Goal: Task Accomplishment & Management: Use online tool/utility

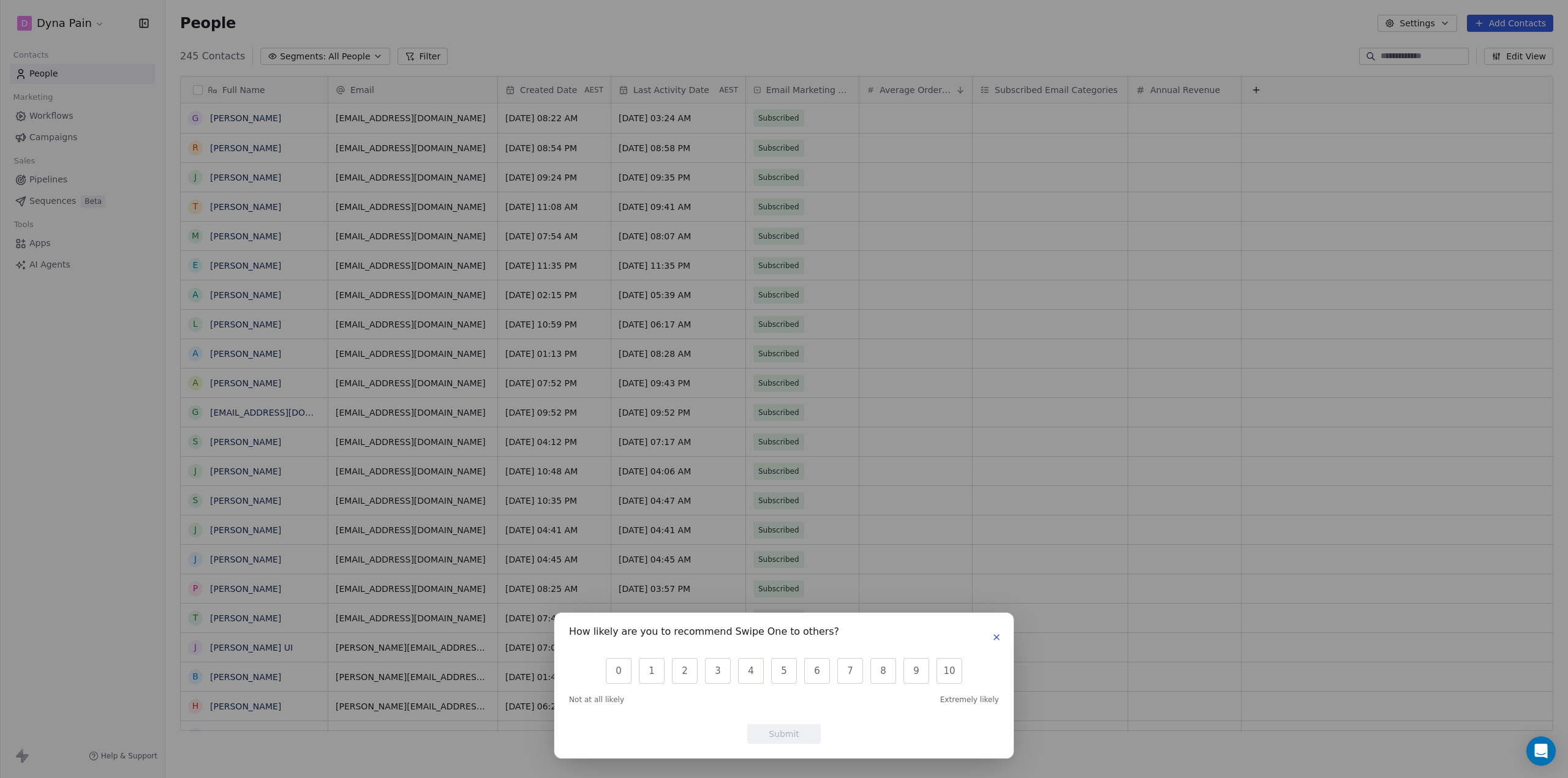
scroll to position [676, 1393]
drag, startPoint x: 1003, startPoint y: 639, endPoint x: 974, endPoint y: 648, distance: 30.4
click at [1003, 639] on button "button" at bounding box center [996, 637] width 15 height 15
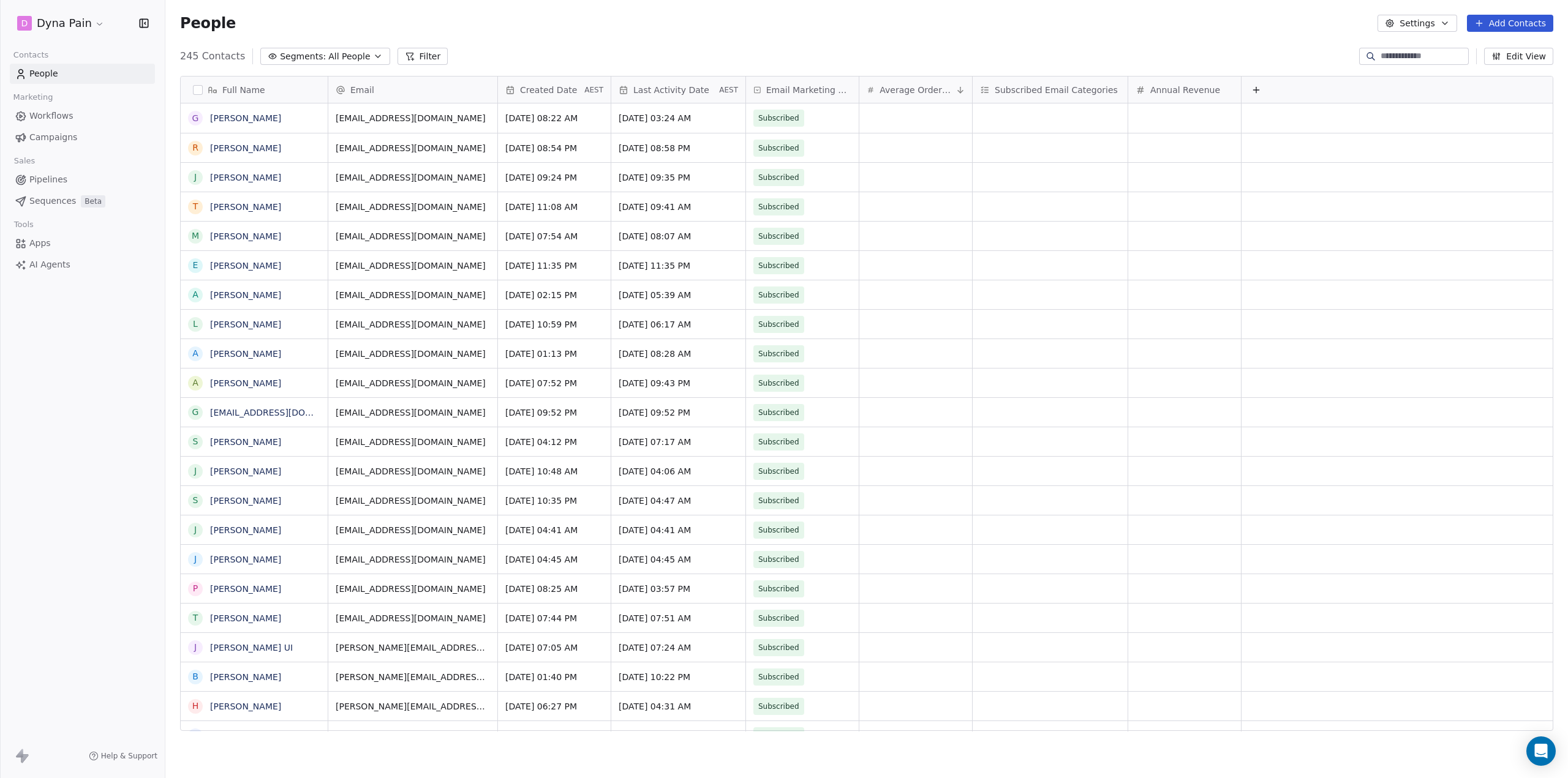
click at [89, 23] on html "D Dyna Pain Contacts People Marketing Workflows Campaigns Sales Pipelines Seque…" at bounding box center [784, 389] width 1568 height 778
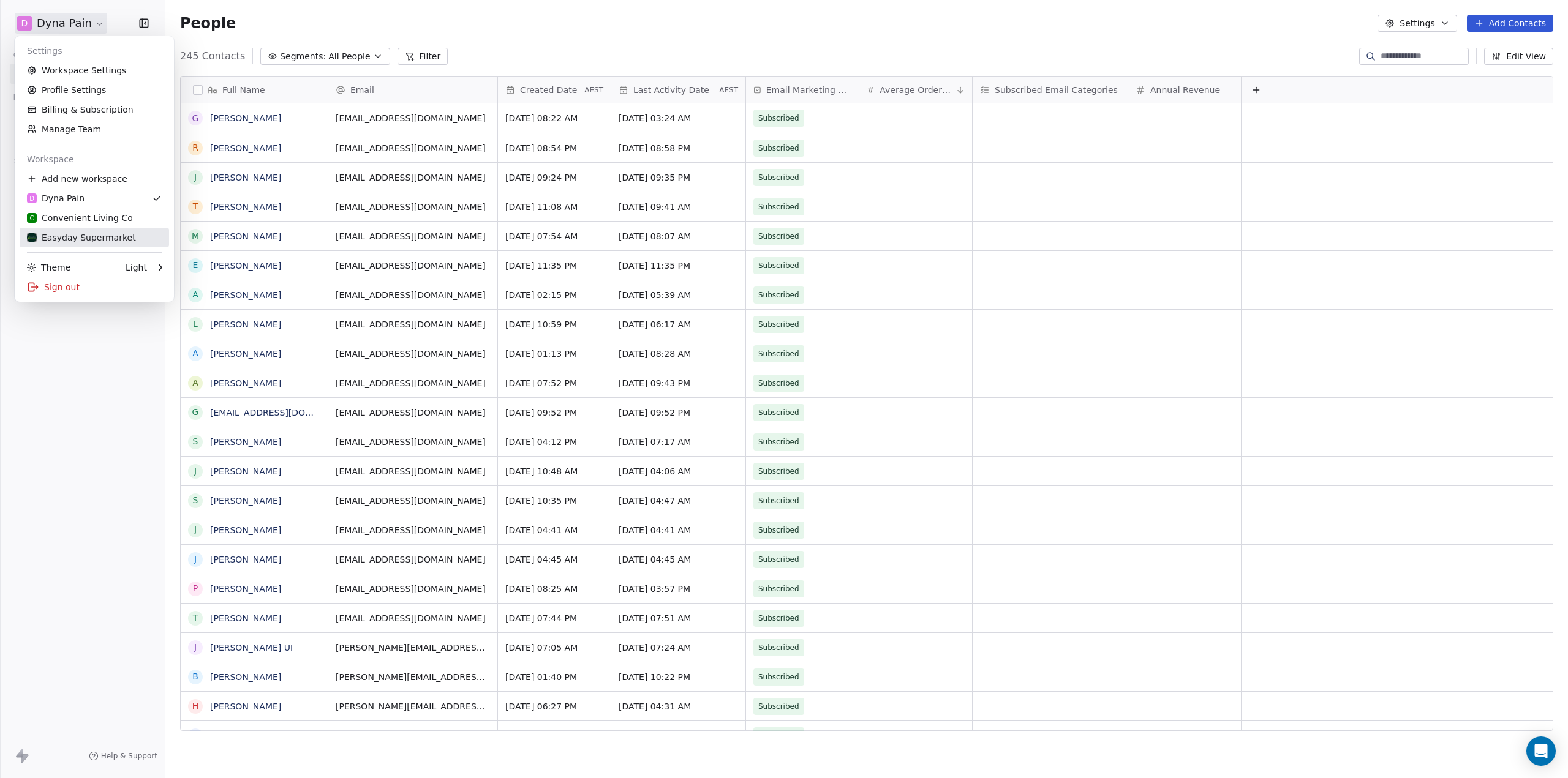
click at [95, 236] on div "Easyday Supermarket" at bounding box center [81, 237] width 109 height 12
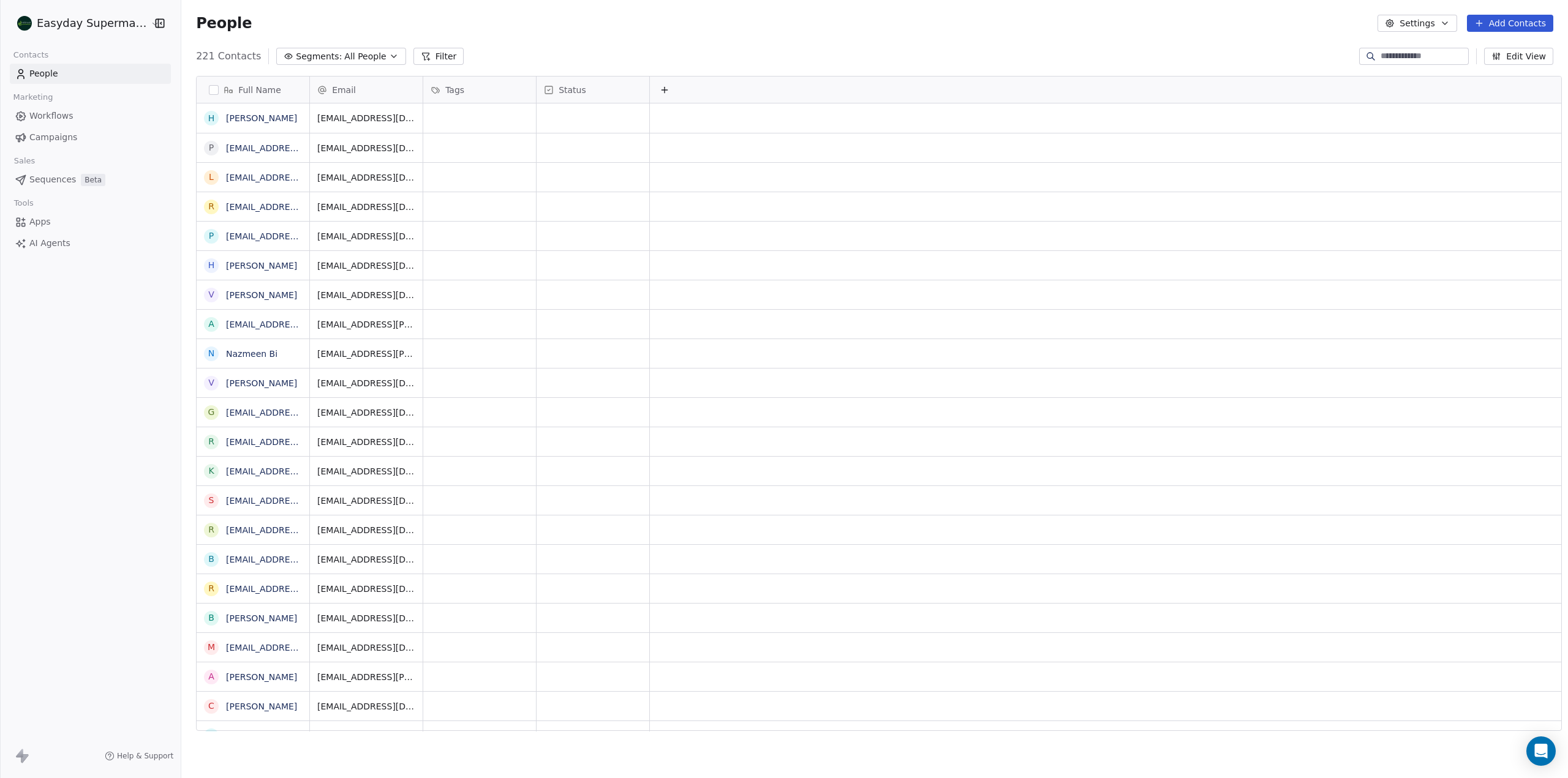
click at [56, 177] on span "Sequences" at bounding box center [52, 180] width 47 height 13
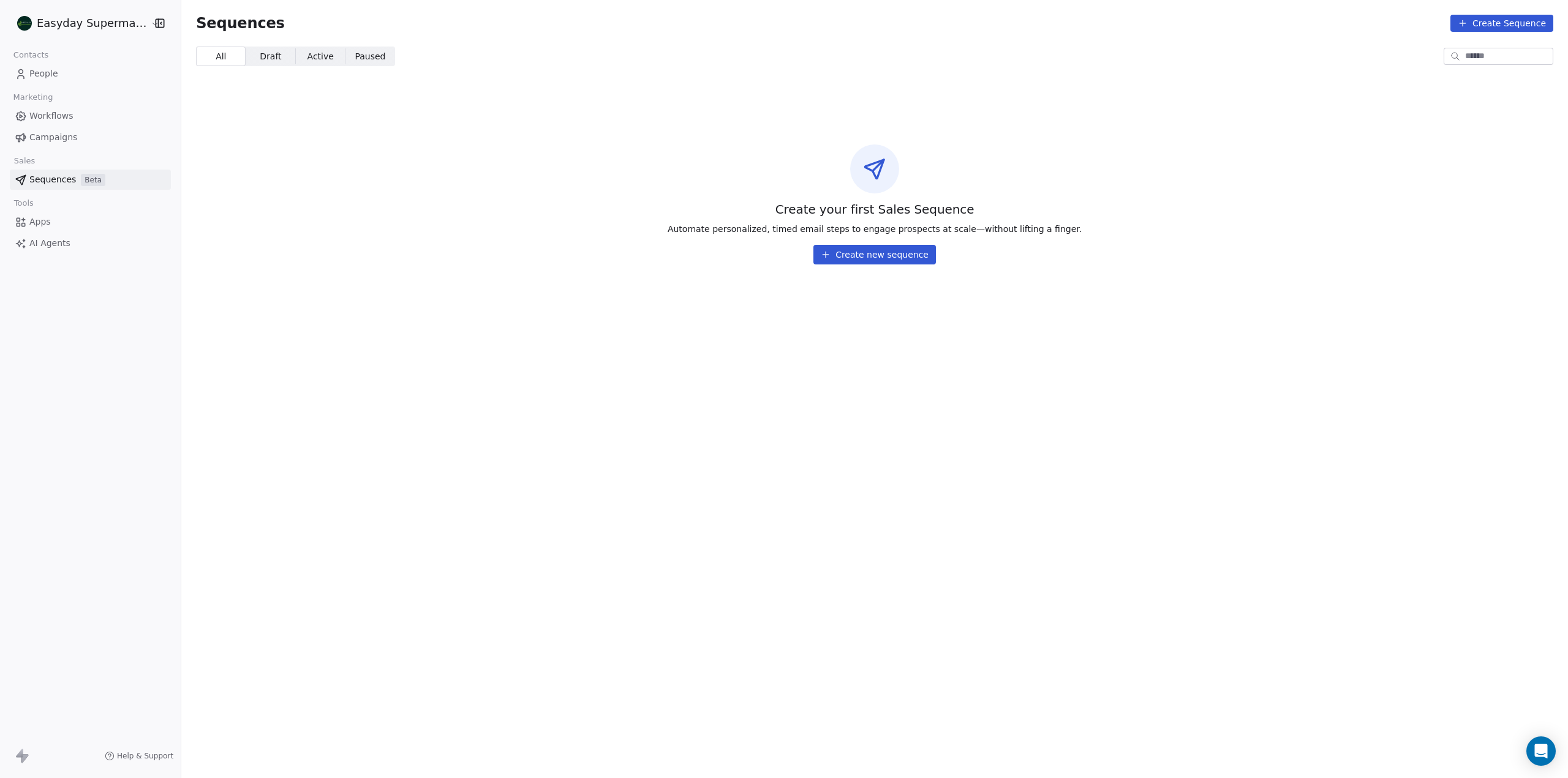
drag, startPoint x: 252, startPoint y: 56, endPoint x: 282, endPoint y: 55, distance: 30.0
click at [260, 56] on span "Draft" at bounding box center [270, 56] width 22 height 13
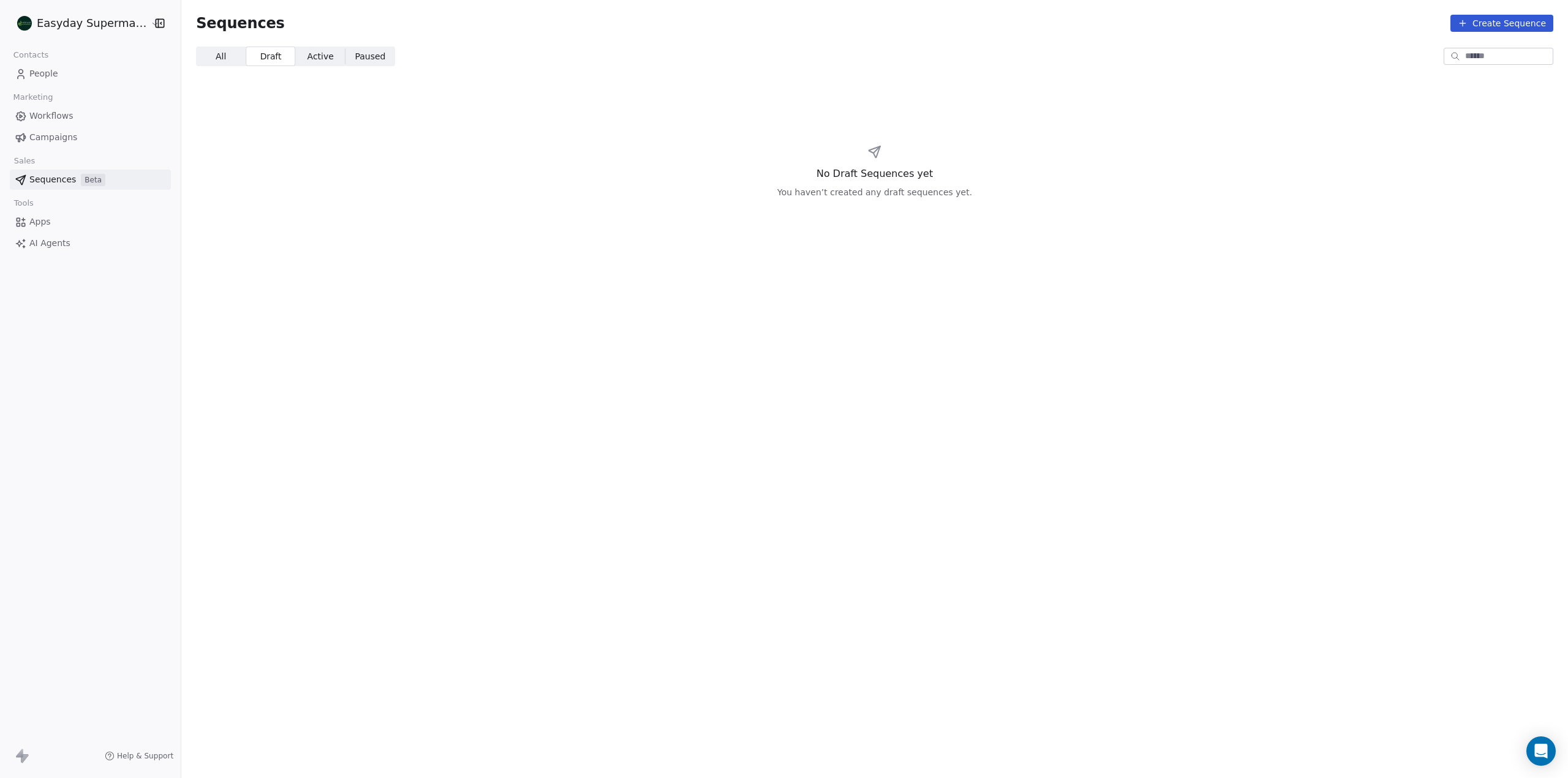
click at [307, 48] on span "Active Active" at bounding box center [321, 56] width 50 height 19
click at [355, 51] on span "Paused" at bounding box center [370, 56] width 31 height 13
click at [200, 56] on span "All All" at bounding box center [221, 56] width 50 height 19
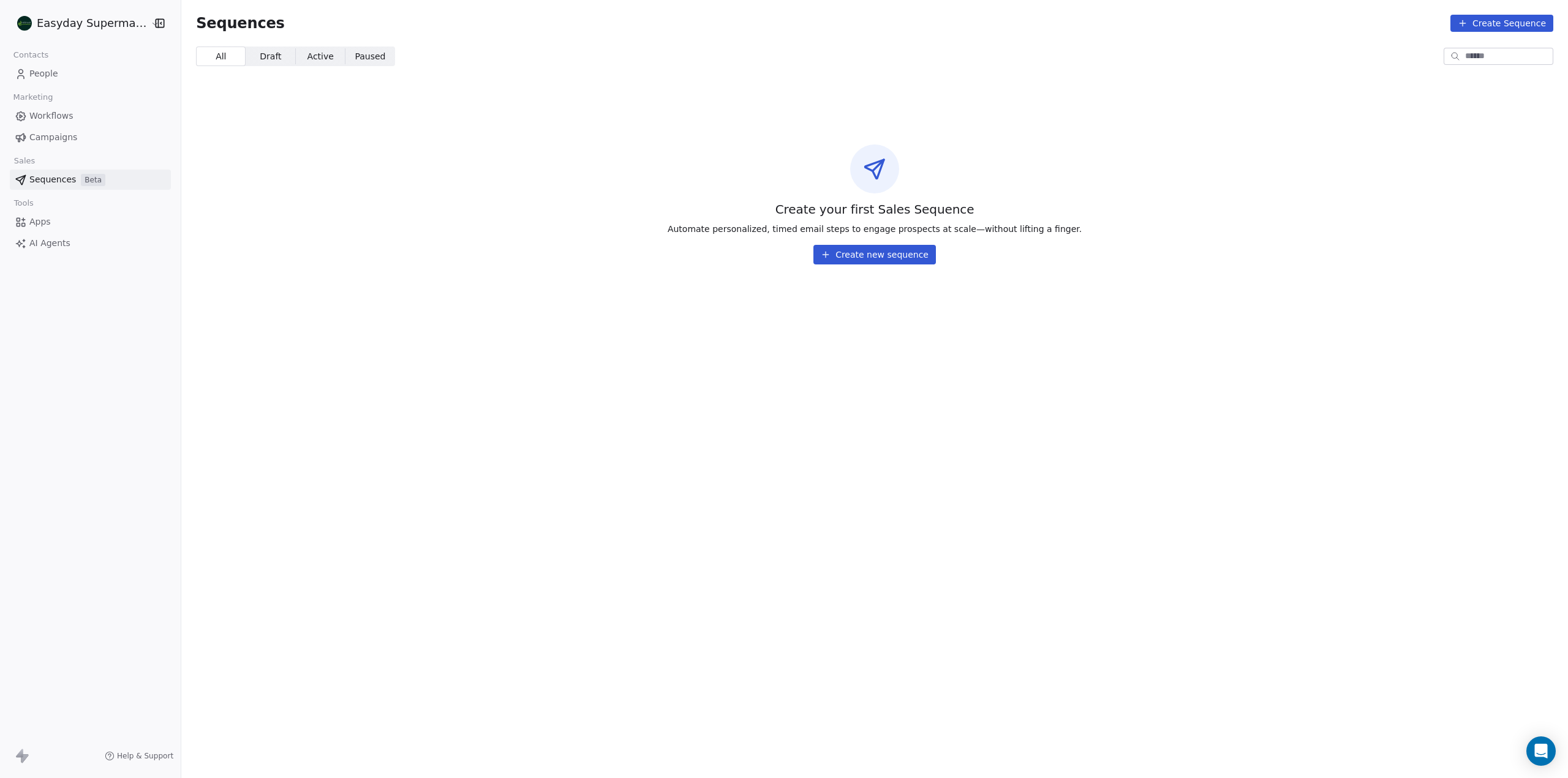
click at [893, 258] on button "Create new sequence" at bounding box center [874, 255] width 123 height 19
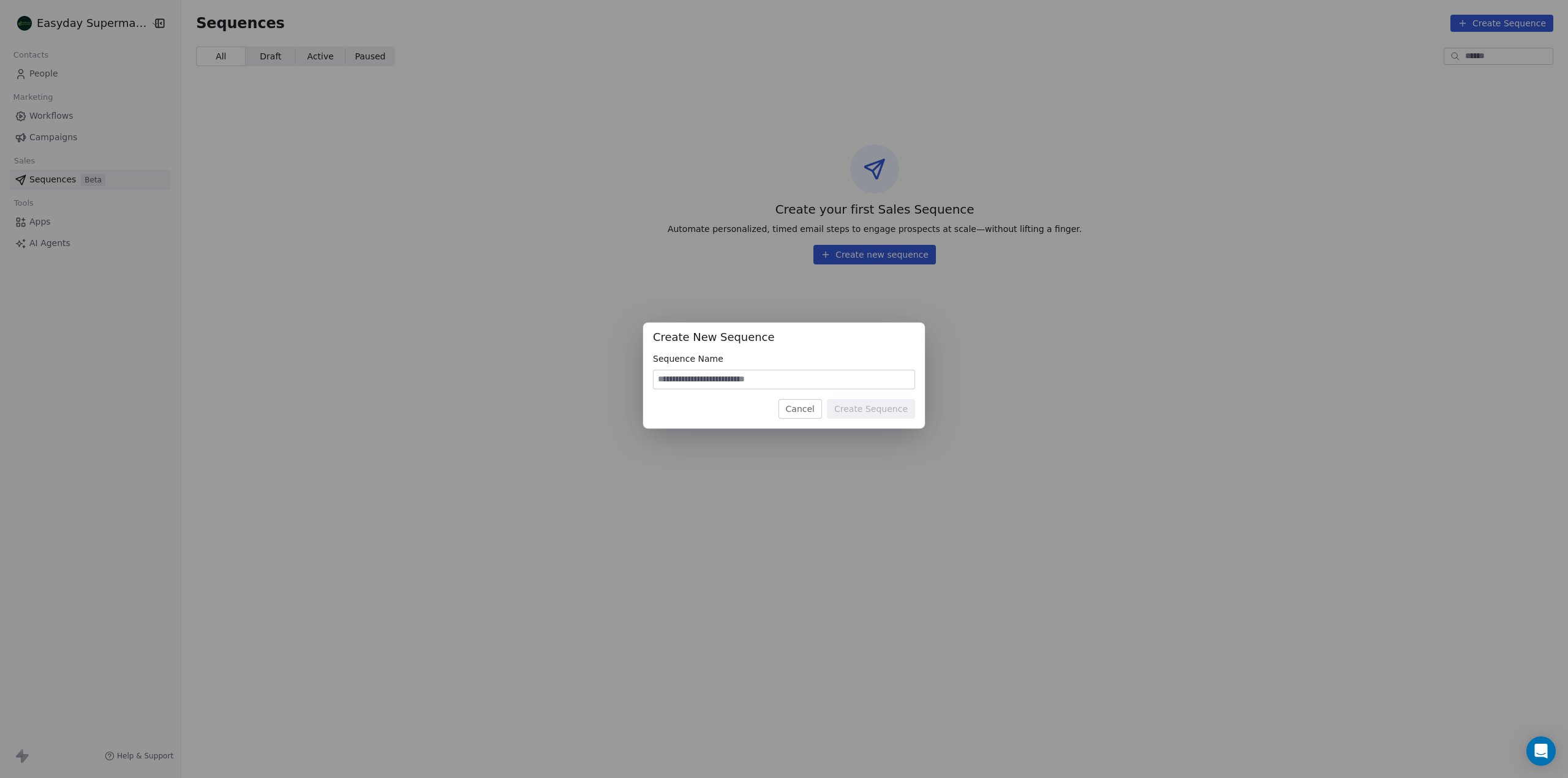
click at [805, 407] on button "Cancel" at bounding box center [800, 409] width 44 height 19
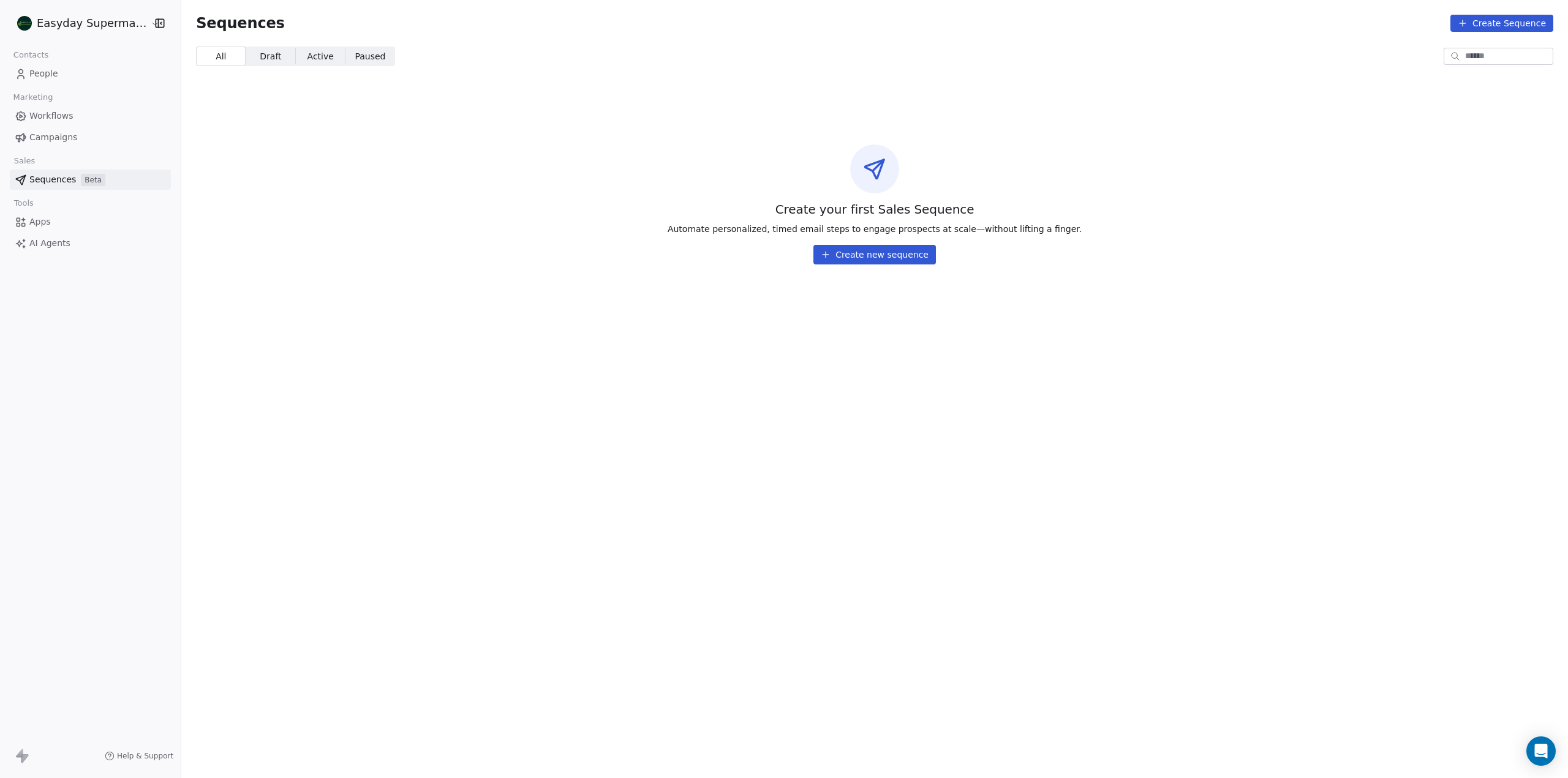
click at [75, 119] on link "Workflows" at bounding box center [90, 115] width 161 height 20
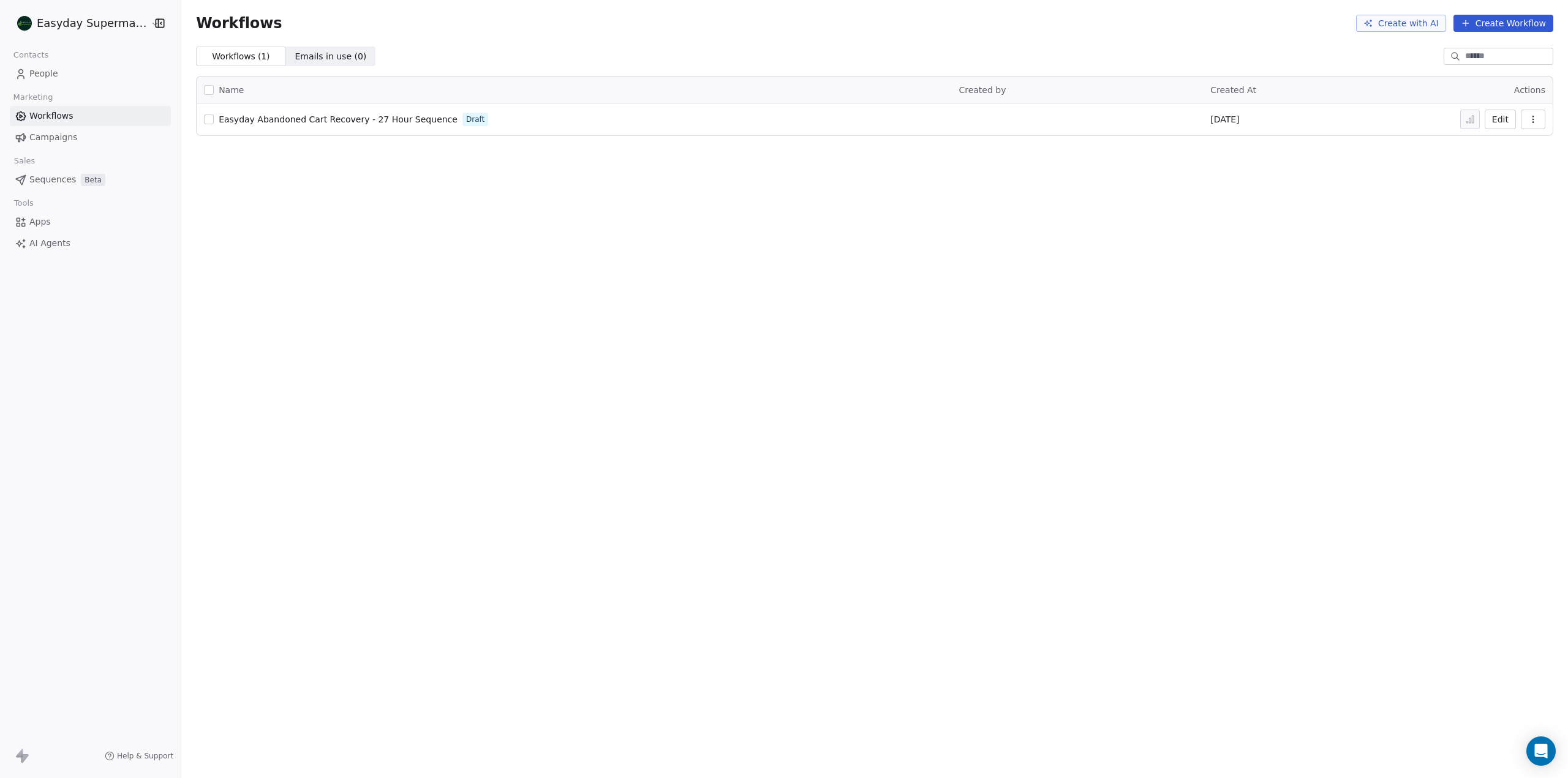
click at [399, 123] on span "Easyday Abandoned Cart Recovery - 27 Hour Sequence" at bounding box center [338, 119] width 239 height 10
click at [1503, 121] on button "Edit" at bounding box center [1500, 119] width 31 height 19
click at [56, 225] on link "Apps" at bounding box center [90, 222] width 161 height 20
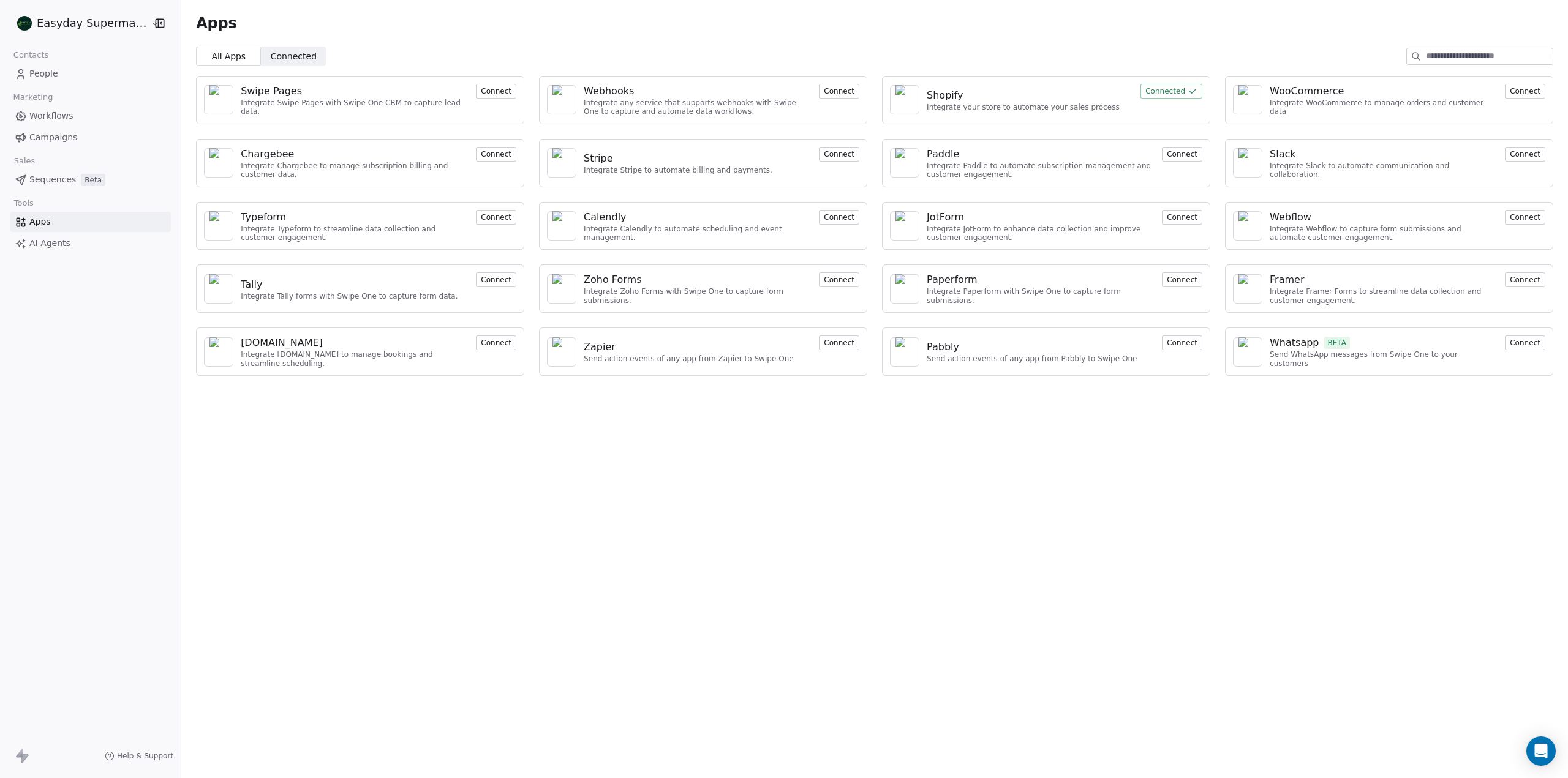
click at [1528, 343] on button "Connect" at bounding box center [1525, 343] width 40 height 15
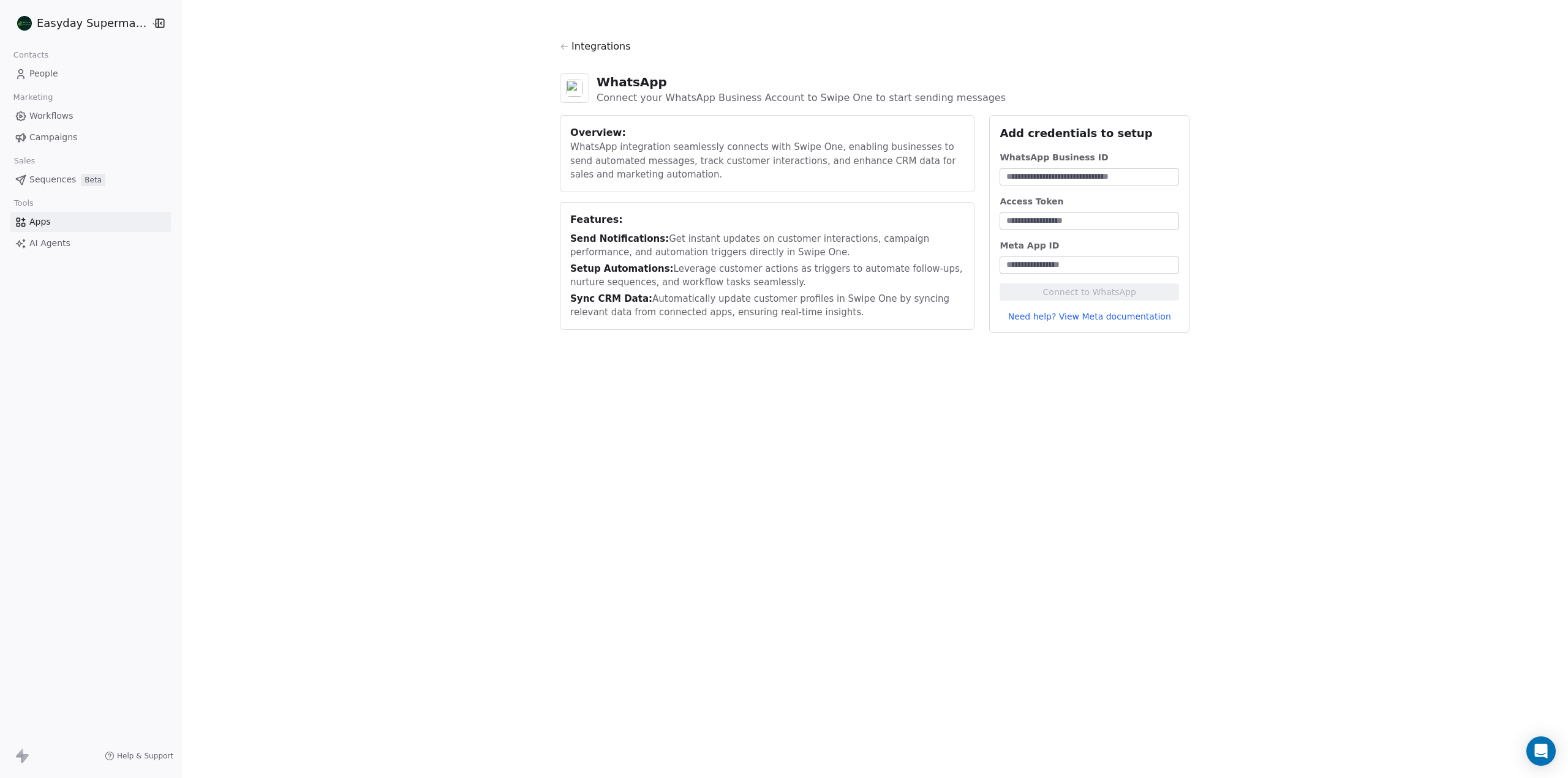
click at [1075, 185] on div at bounding box center [1089, 177] width 179 height 17
click at [1070, 177] on input at bounding box center [1089, 177] width 174 height 12
click at [1045, 227] on div at bounding box center [1089, 220] width 179 height 17
click at [1053, 267] on input at bounding box center [1089, 264] width 174 height 12
click at [890, 185] on div "Overview: WhatsApp integration seamlessly connects with Swipe One, enabling bus…" at bounding box center [767, 154] width 415 height 77
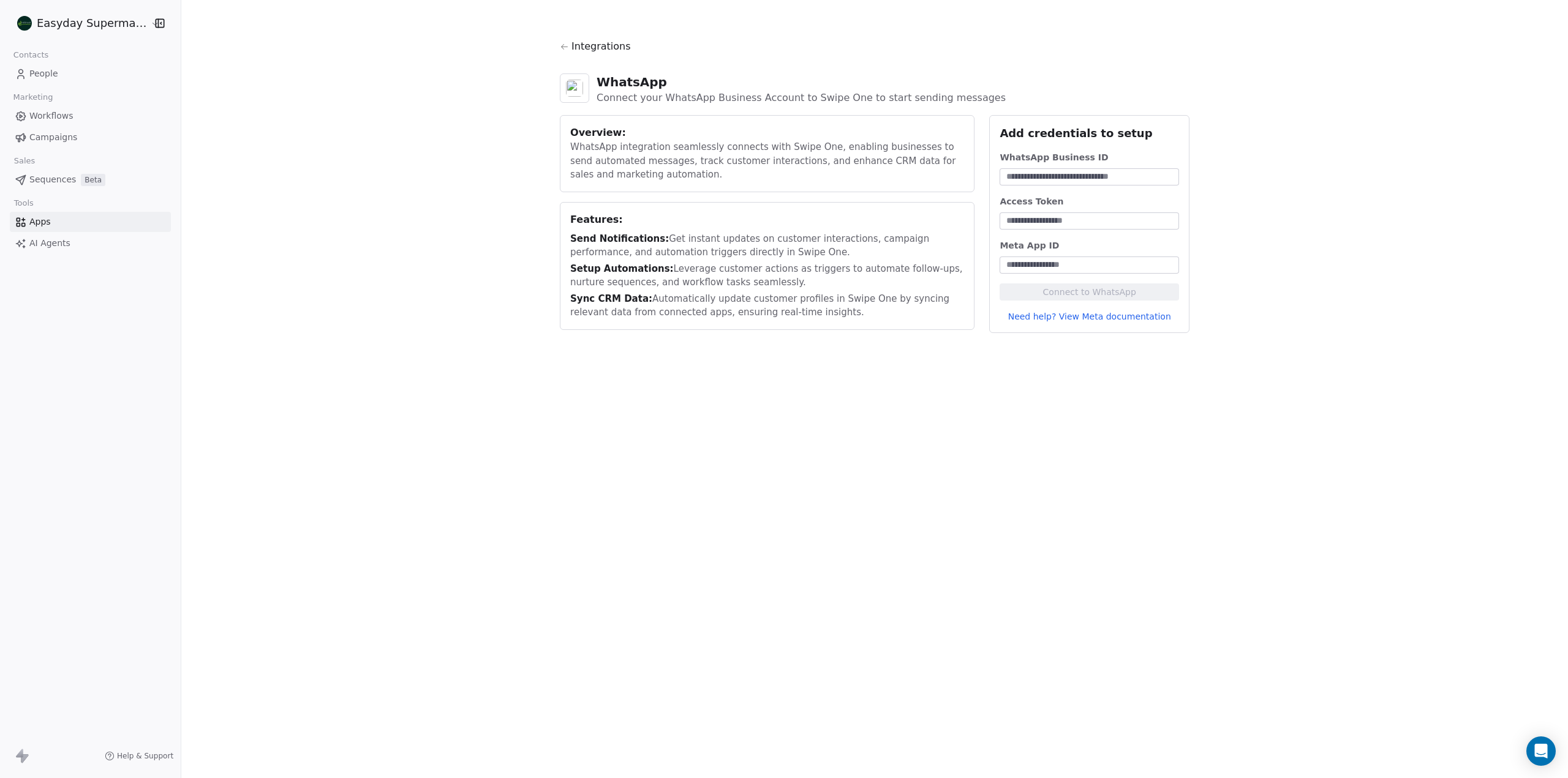
click at [1249, 414] on div "Integrations WhatsApp Connect your WhatsApp Business Account to Swipe One to st…" at bounding box center [874, 389] width 1387 height 778
